Goal: Entertainment & Leisure: Browse casually

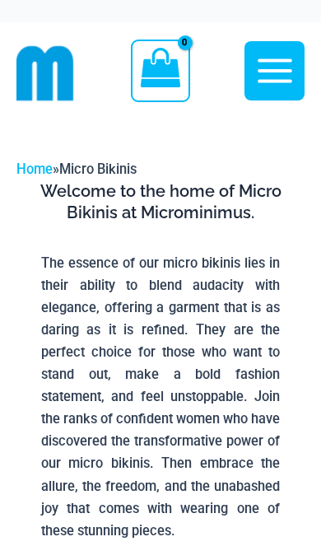
click at [273, 73] on icon "button" at bounding box center [274, 70] width 41 height 41
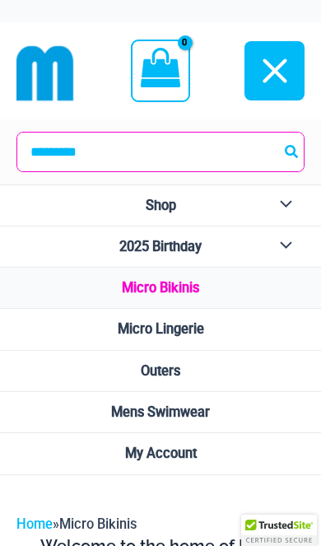
click at [285, 73] on icon "button" at bounding box center [274, 70] width 41 height 41
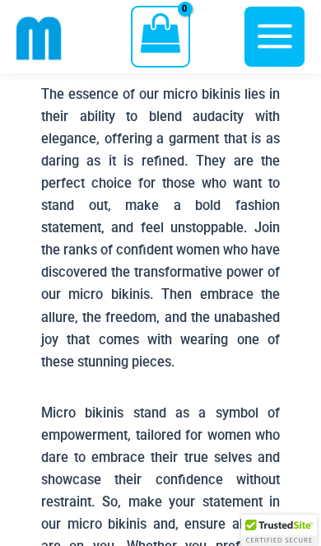
scroll to position [485, 0]
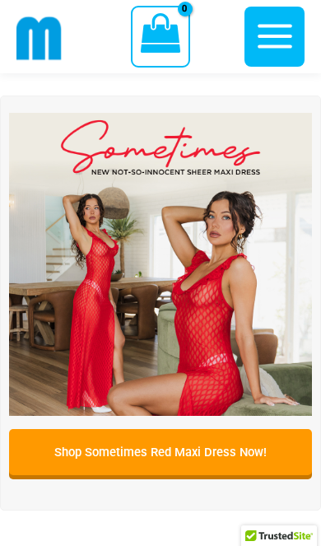
scroll to position [75, 0]
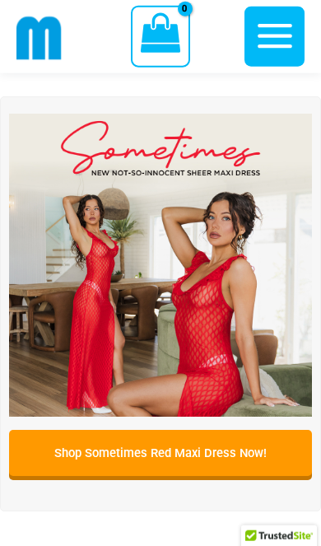
click at [221, 313] on img at bounding box center [160, 265] width 303 height 303
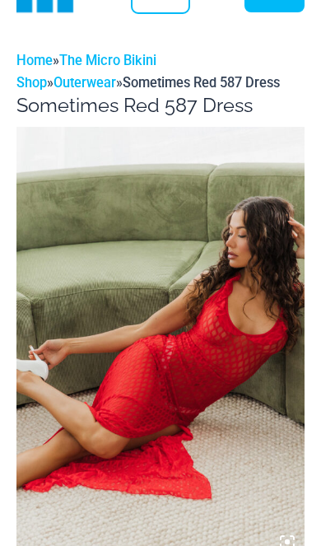
scroll to position [88, 0]
click at [287, 539] on icon at bounding box center [287, 541] width 15 height 15
click at [207, 425] on img at bounding box center [160, 343] width 288 height 432
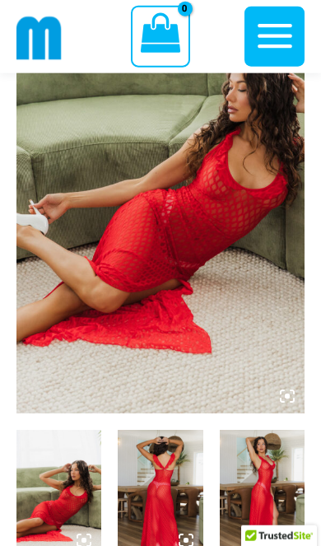
scroll to position [235, 0]
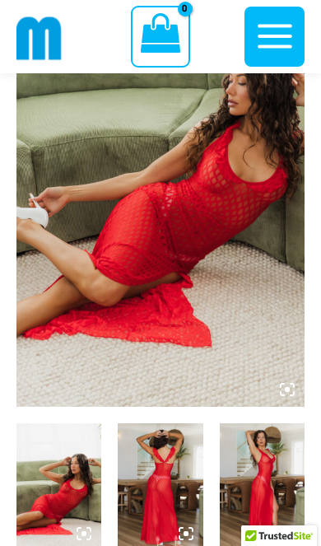
click at [287, 390] on icon at bounding box center [287, 389] width 5 height 5
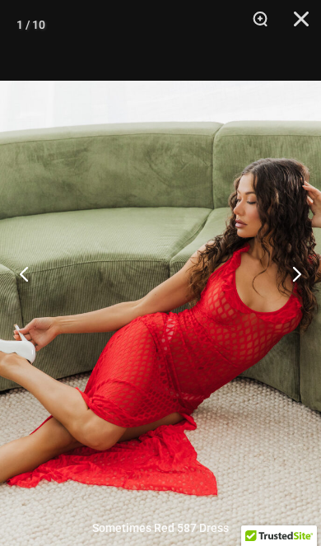
click at [299, 315] on button "Next" at bounding box center [290, 273] width 62 height 82
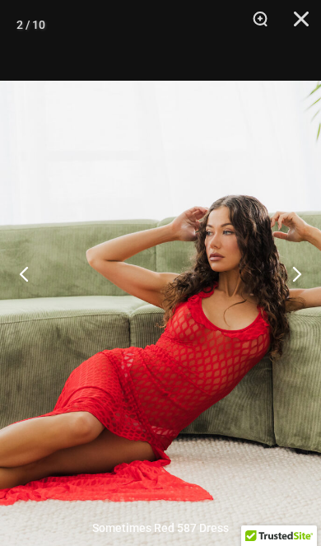
click at [301, 315] on button "Next" at bounding box center [290, 273] width 62 height 82
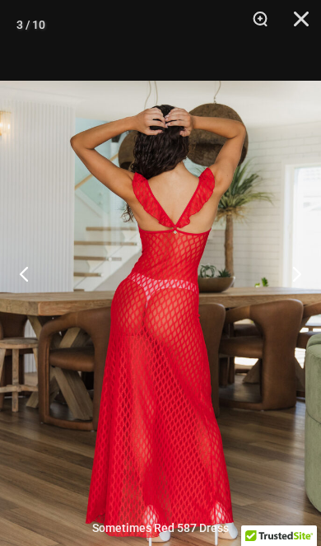
click at [295, 315] on button "Next" at bounding box center [290, 273] width 62 height 82
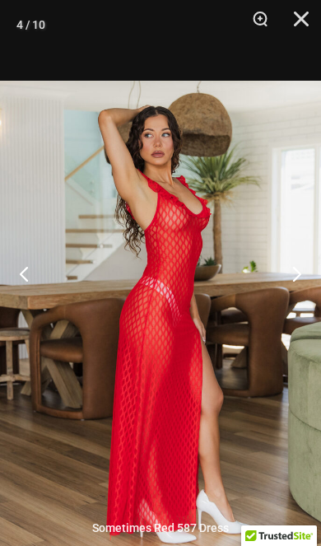
click at [292, 315] on button "Next" at bounding box center [290, 273] width 62 height 82
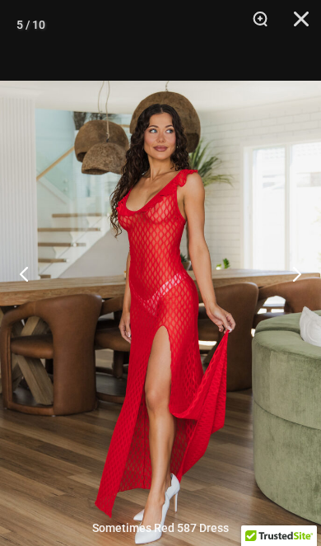
click at [291, 315] on button "Next" at bounding box center [290, 273] width 62 height 82
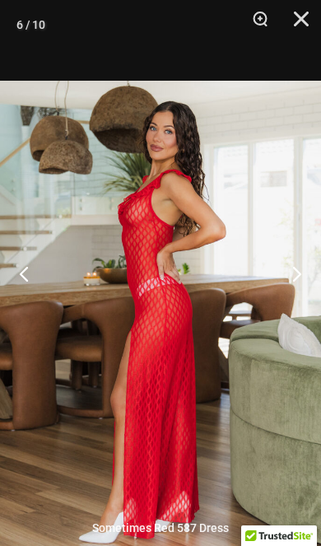
click at [288, 315] on button "Next" at bounding box center [290, 273] width 62 height 82
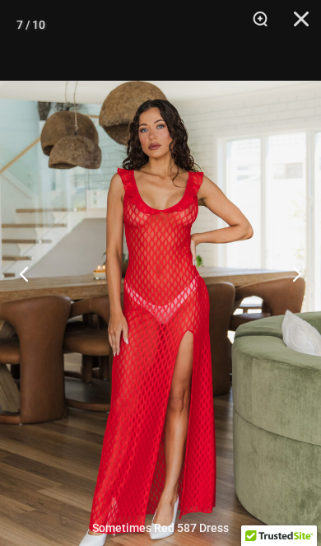
click at [292, 315] on button "Next" at bounding box center [290, 273] width 62 height 82
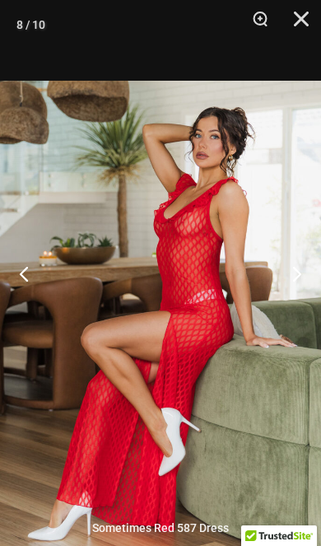
click at [287, 315] on button "Next" at bounding box center [290, 273] width 62 height 82
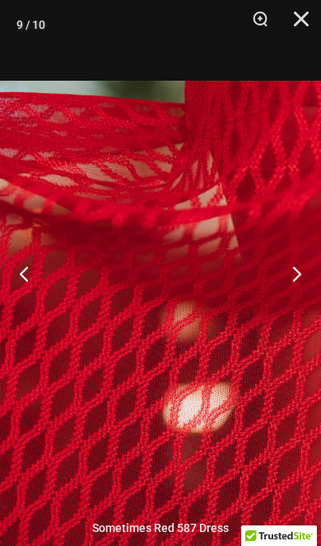
click at [287, 315] on button "Next" at bounding box center [290, 273] width 62 height 82
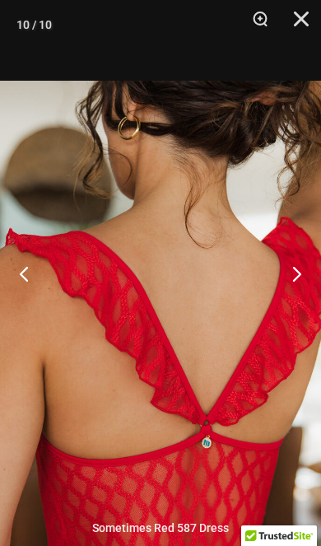
click at [296, 315] on button "Next" at bounding box center [290, 273] width 62 height 82
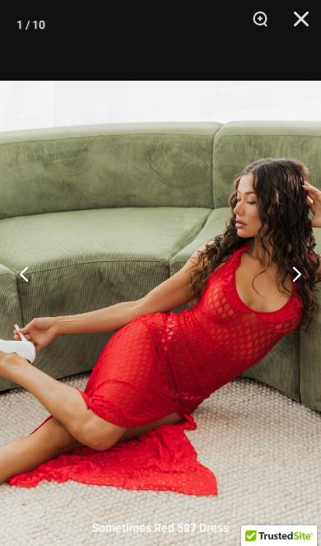
click at [289, 315] on button "Next" at bounding box center [290, 273] width 62 height 82
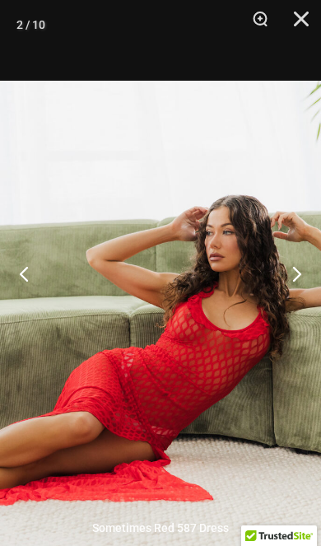
click at [296, 315] on button "Next" at bounding box center [290, 273] width 62 height 82
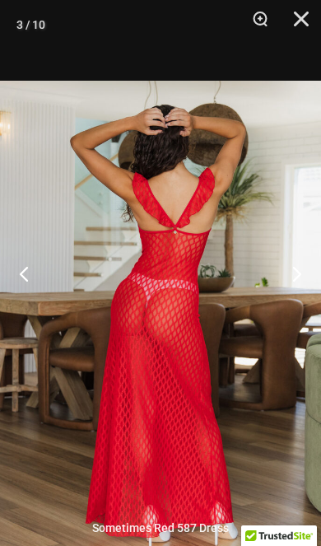
click at [300, 310] on button "Next" at bounding box center [290, 273] width 62 height 82
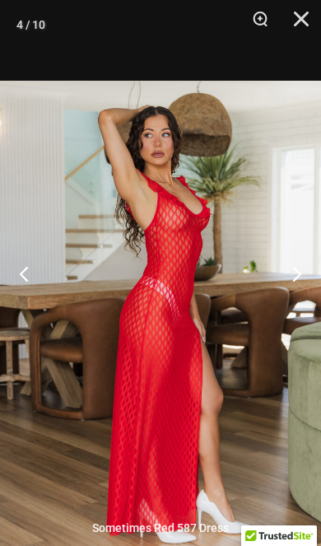
click at [298, 310] on button "Next" at bounding box center [290, 273] width 62 height 82
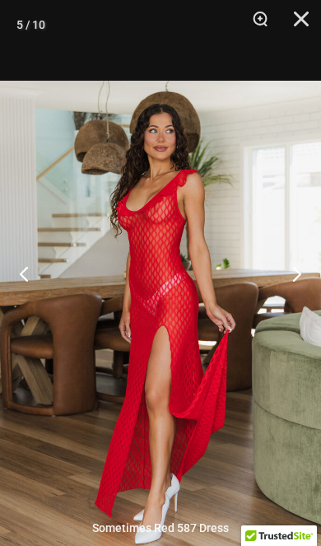
click at [302, 315] on button "Next" at bounding box center [290, 273] width 62 height 82
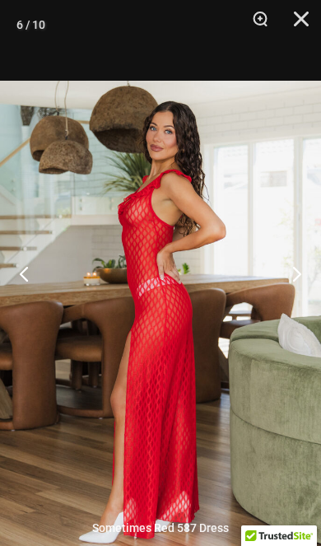
click at [296, 315] on button "Next" at bounding box center [290, 273] width 62 height 82
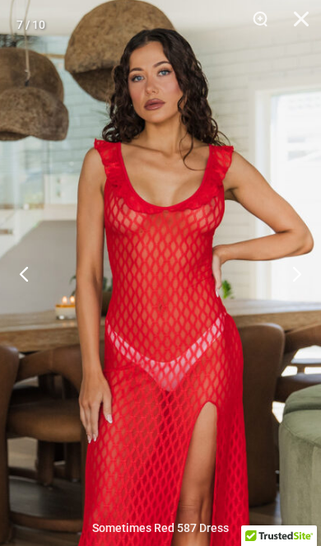
click at [307, 28] on button "Close" at bounding box center [295, 24] width 41 height 49
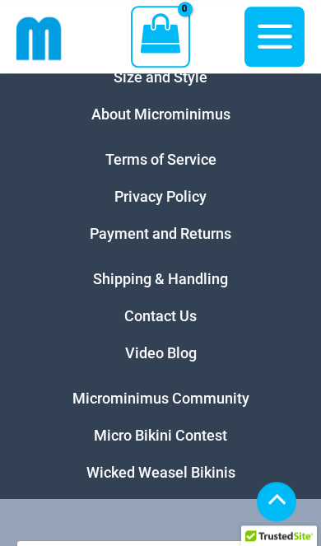
scroll to position [5959, 0]
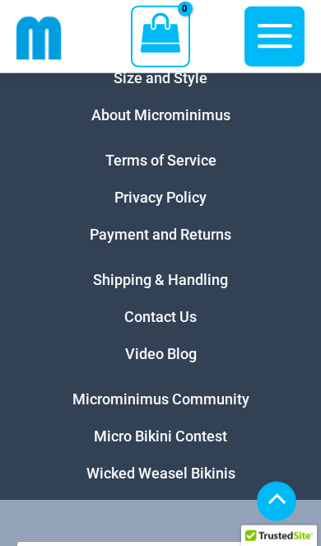
click at [198, 445] on link "Micro Bikini Contest" at bounding box center [160, 435] width 133 height 17
